Goal: Task Accomplishment & Management: Manage account settings

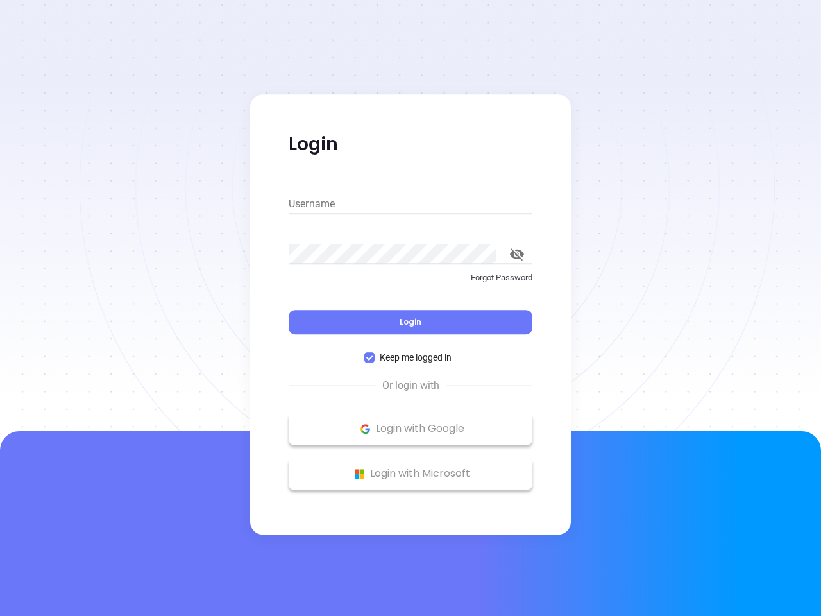
click at [411, 308] on div "Login" at bounding box center [411, 314] width 244 height 40
click at [411, 204] on input "Username" at bounding box center [411, 204] width 244 height 21
click at [517, 254] on icon "toggle password visibility" at bounding box center [517, 254] width 14 height 12
click at [411, 322] on span "Login" at bounding box center [411, 321] width 22 height 11
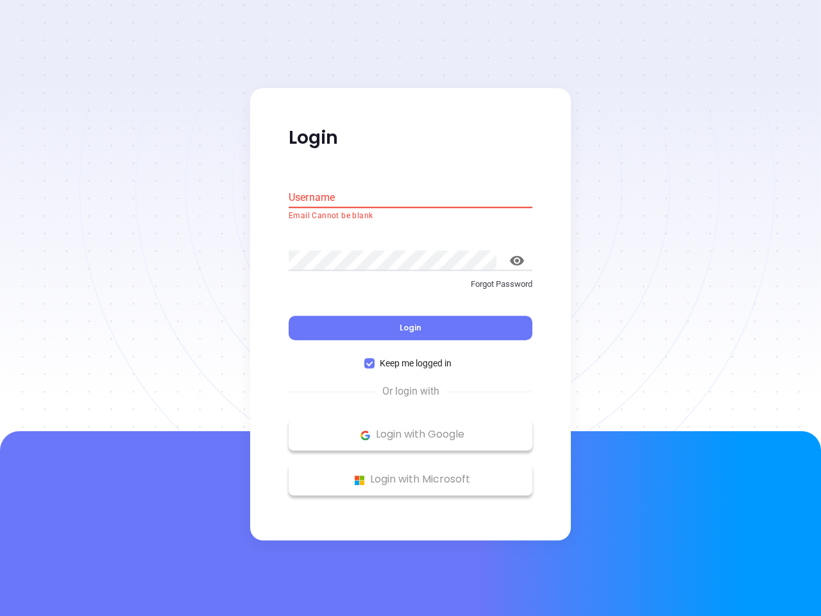
click at [411, 357] on span "Keep me logged in" at bounding box center [416, 364] width 82 height 14
click at [375, 359] on input "Keep me logged in" at bounding box center [369, 364] width 10 height 10
checkbox input "false"
click at [411, 429] on p "Login with Google" at bounding box center [410, 434] width 231 height 19
click at [411, 473] on p "Login with Microsoft" at bounding box center [410, 479] width 231 height 19
